Goal: Task Accomplishment & Management: Manage account settings

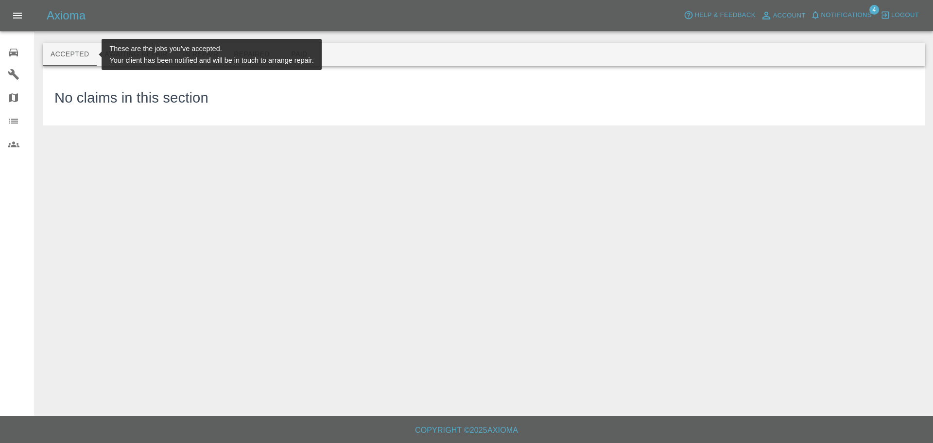
click at [12, 53] on icon at bounding box center [13, 53] width 9 height 8
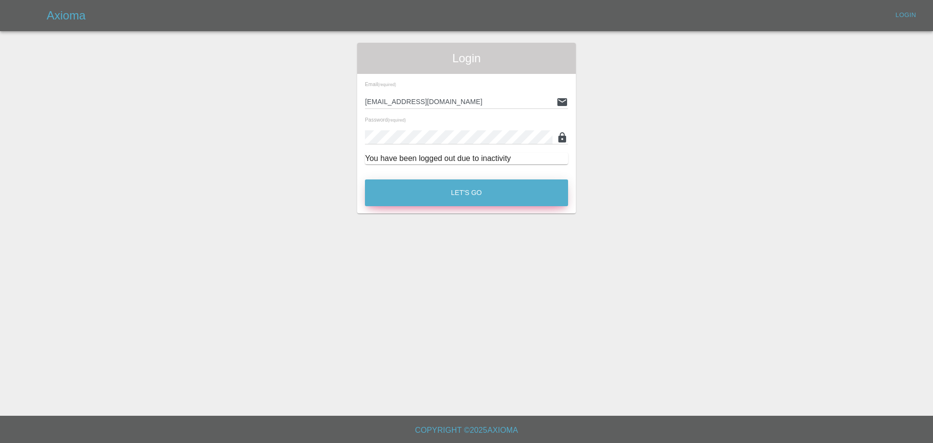
click at [453, 193] on button "Let's Go" at bounding box center [466, 192] width 203 height 27
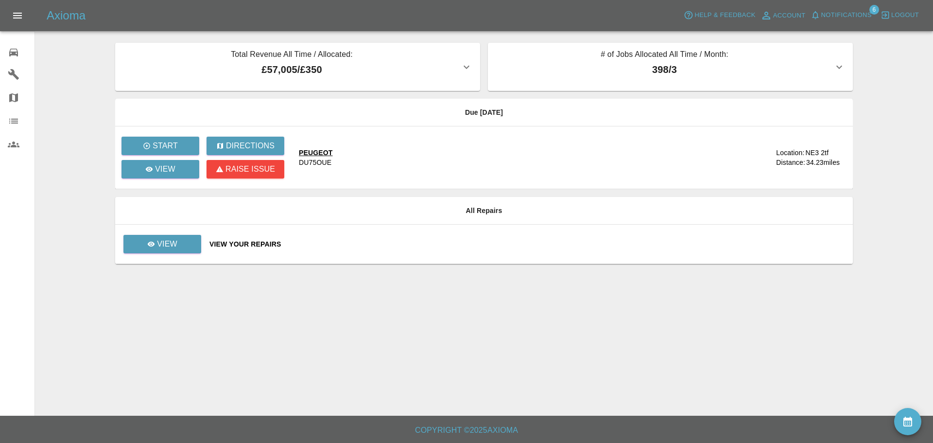
click at [233, 242] on div "View Your Repairs" at bounding box center [528, 244] width 636 height 10
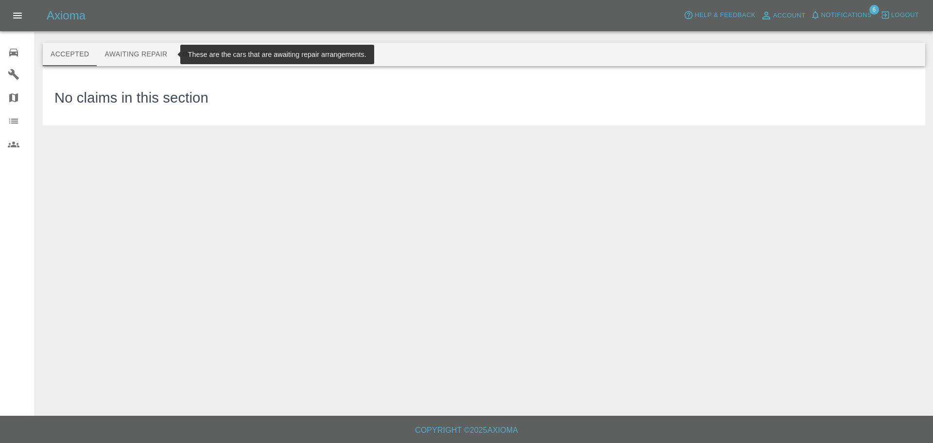
click at [145, 54] on button "Awaiting Repair" at bounding box center [136, 54] width 78 height 23
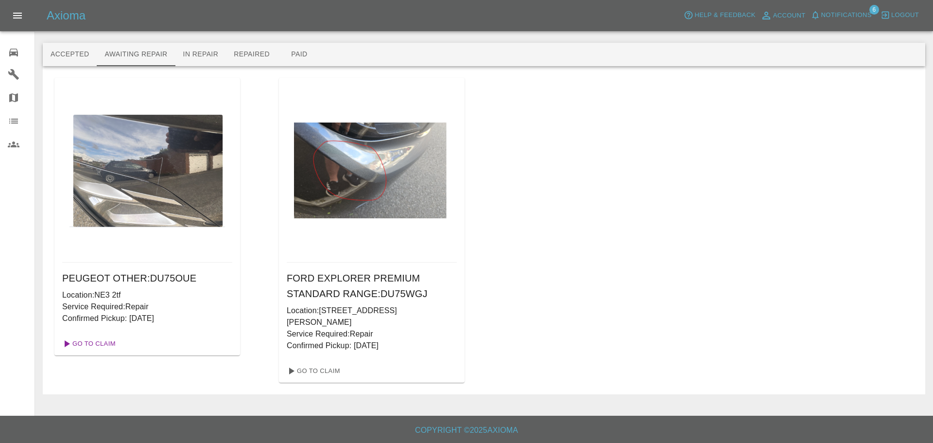
click at [96, 341] on link "Go To Claim" at bounding box center [88, 344] width 60 height 16
